Goal: Find contact information: Find contact information

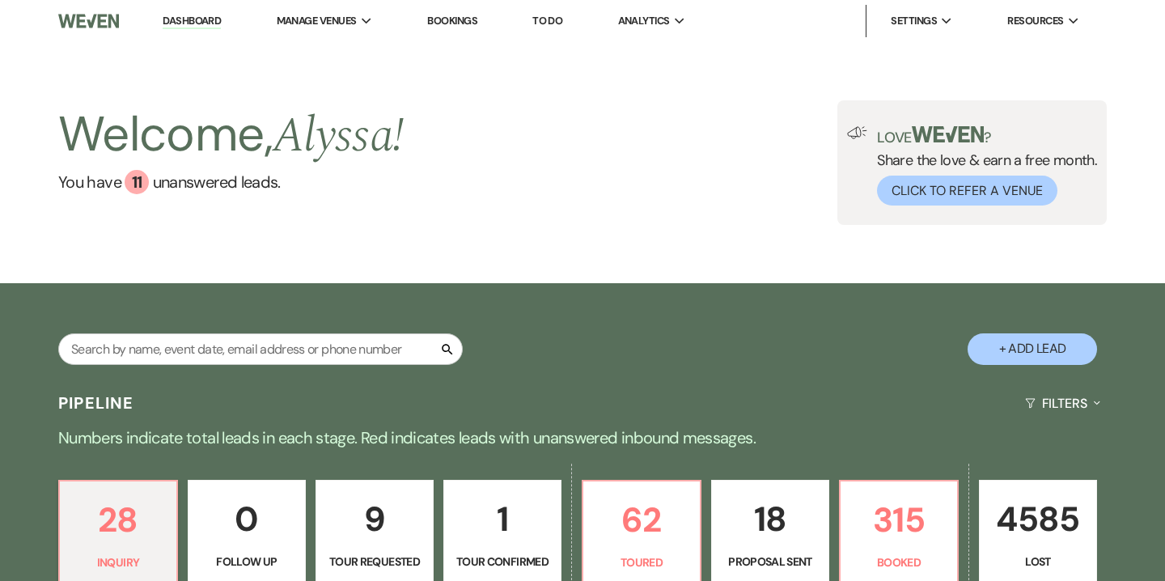
click at [467, 22] on link "Bookings" at bounding box center [452, 21] width 50 height 14
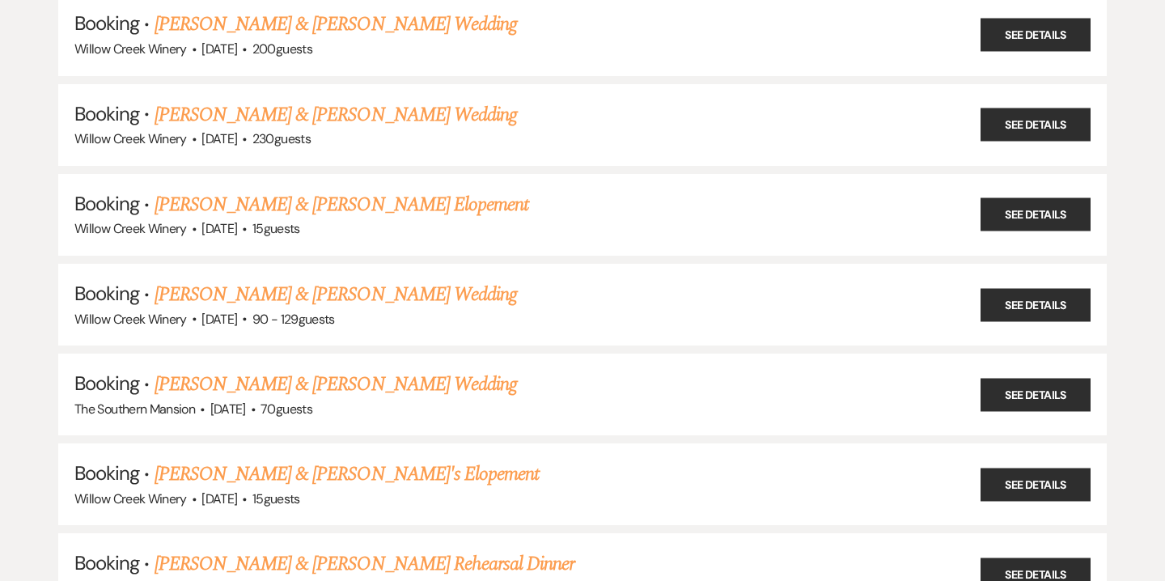
scroll to position [2017, 0]
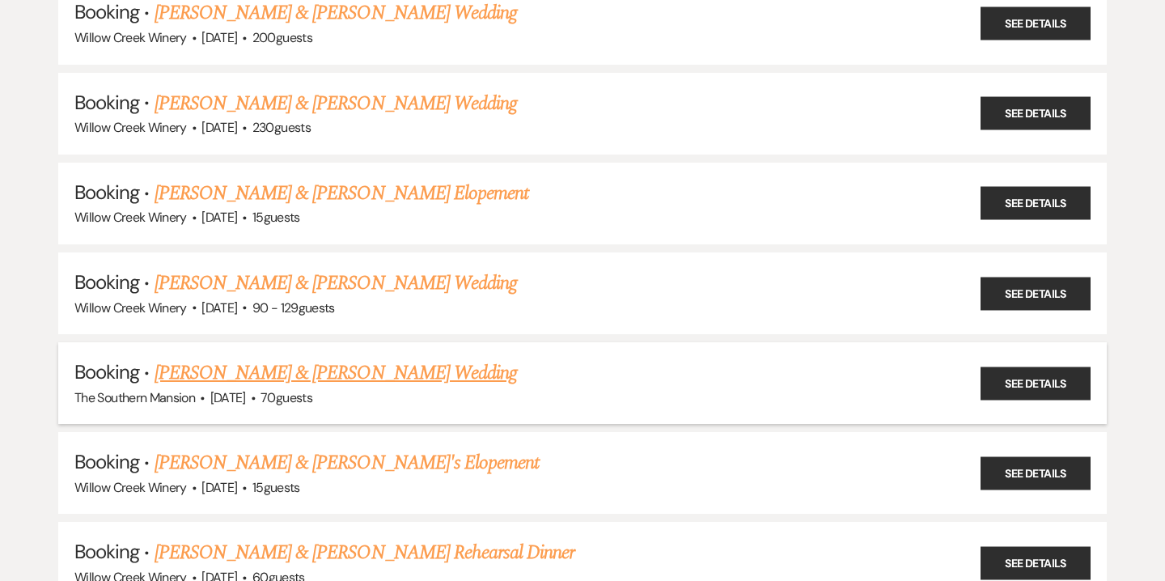
click at [414, 359] on link "[PERSON_NAME] & [PERSON_NAME] Wedding" at bounding box center [336, 373] width 363 height 29
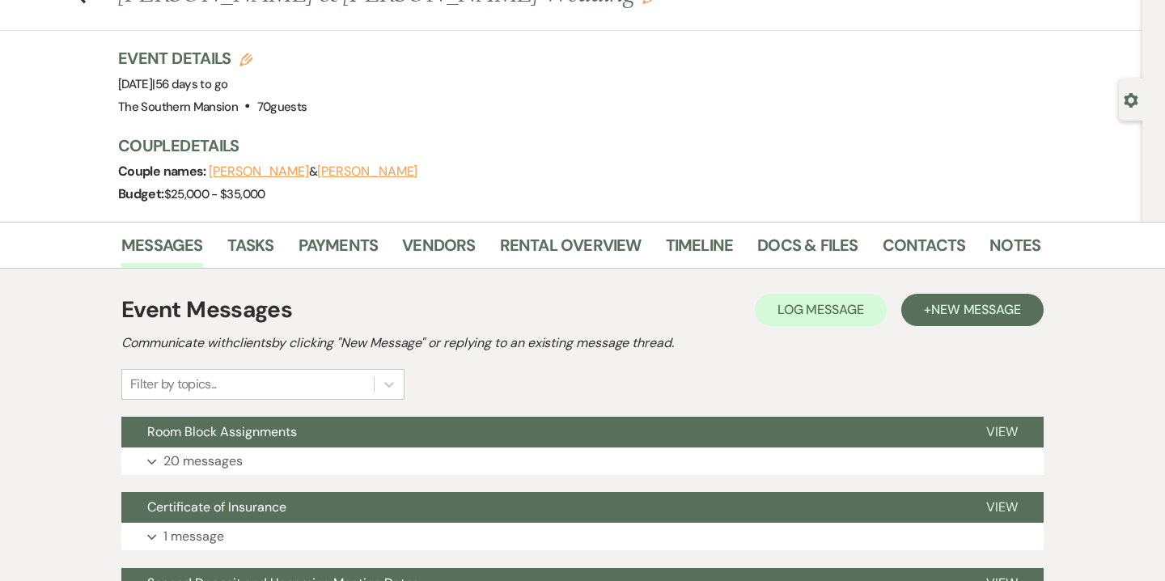
scroll to position [68, 0]
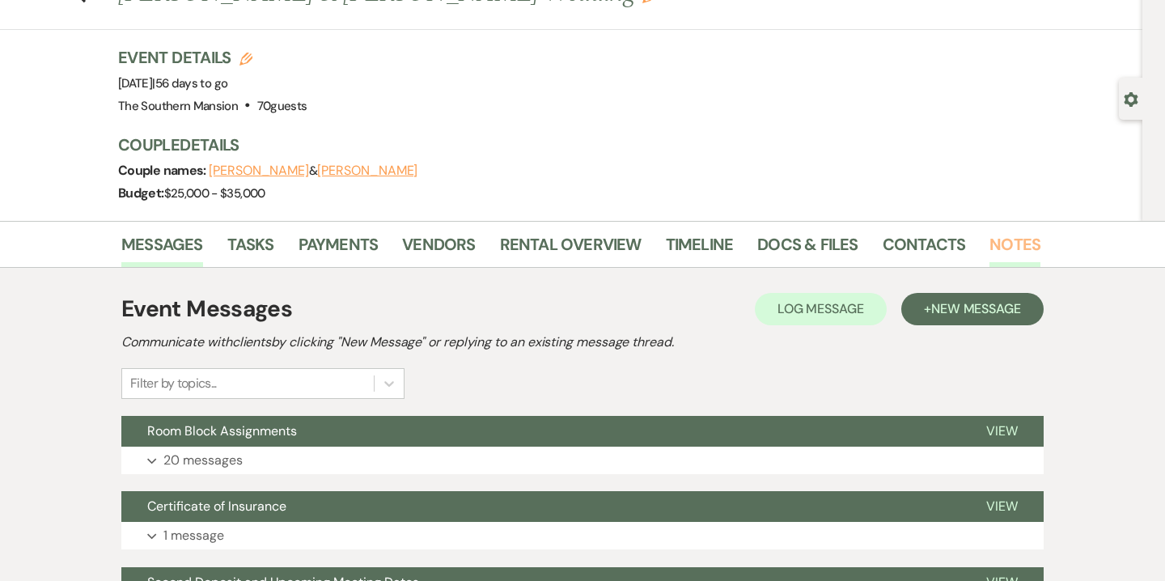
click at [1004, 257] on link "Notes" at bounding box center [1015, 249] width 51 height 36
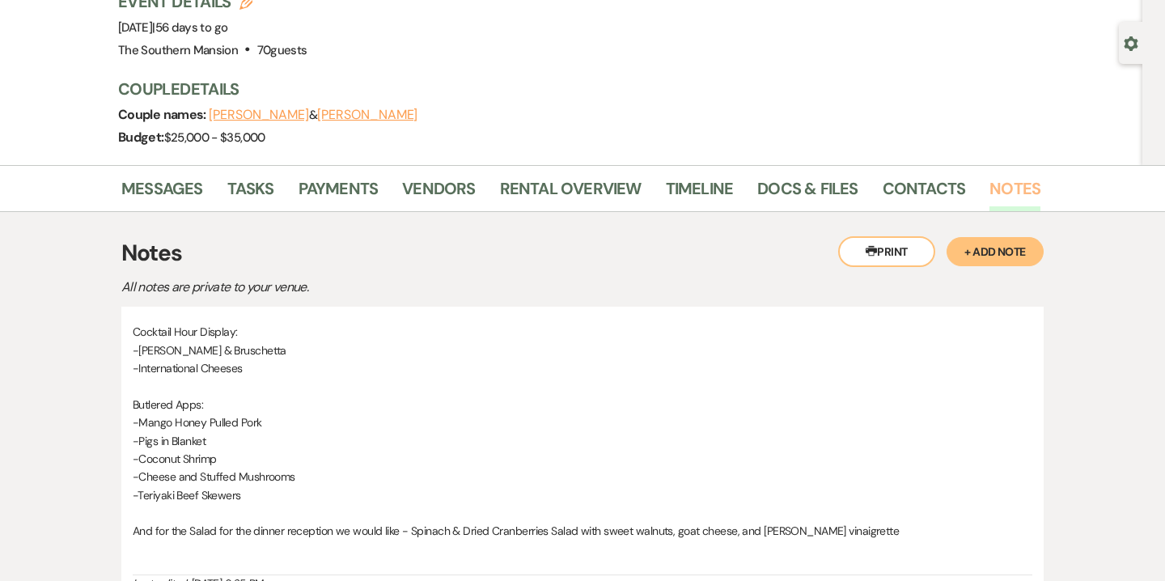
scroll to position [128, 0]
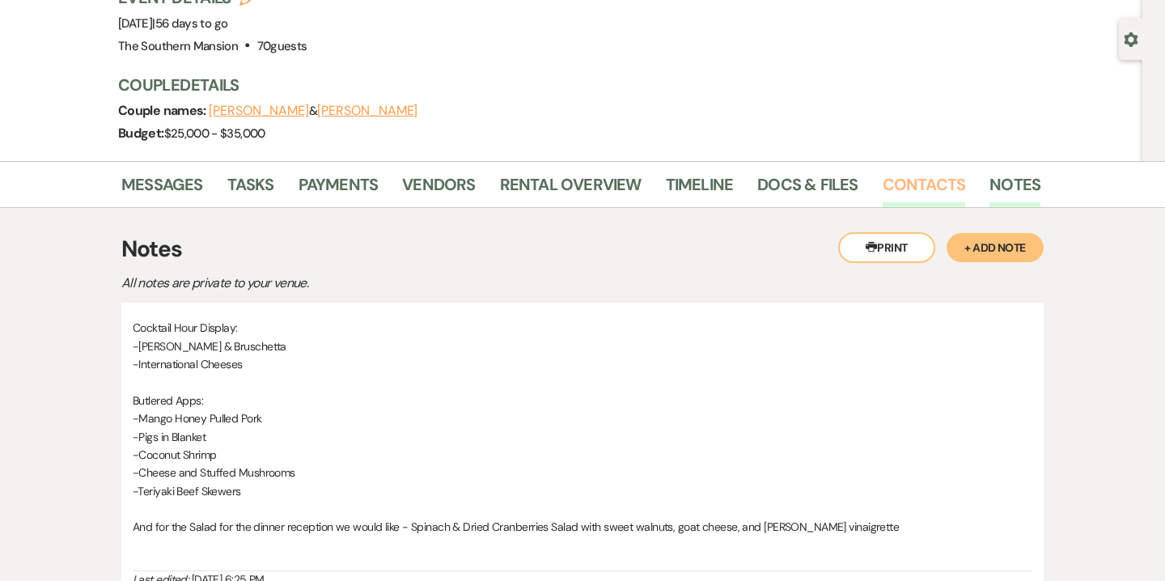
click at [924, 190] on link "Contacts" at bounding box center [924, 190] width 83 height 36
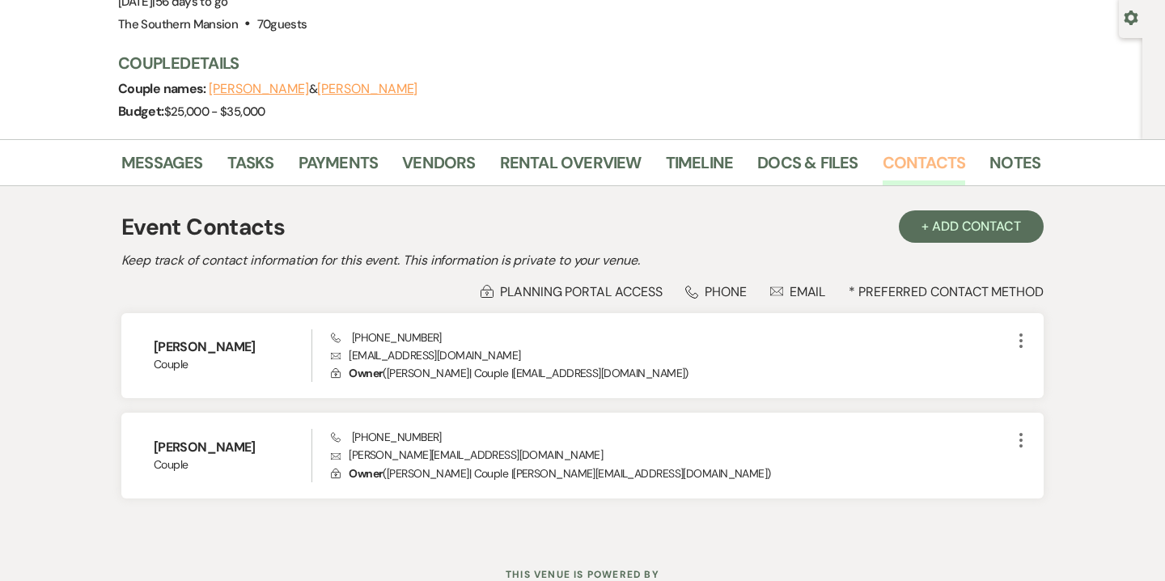
scroll to position [151, 0]
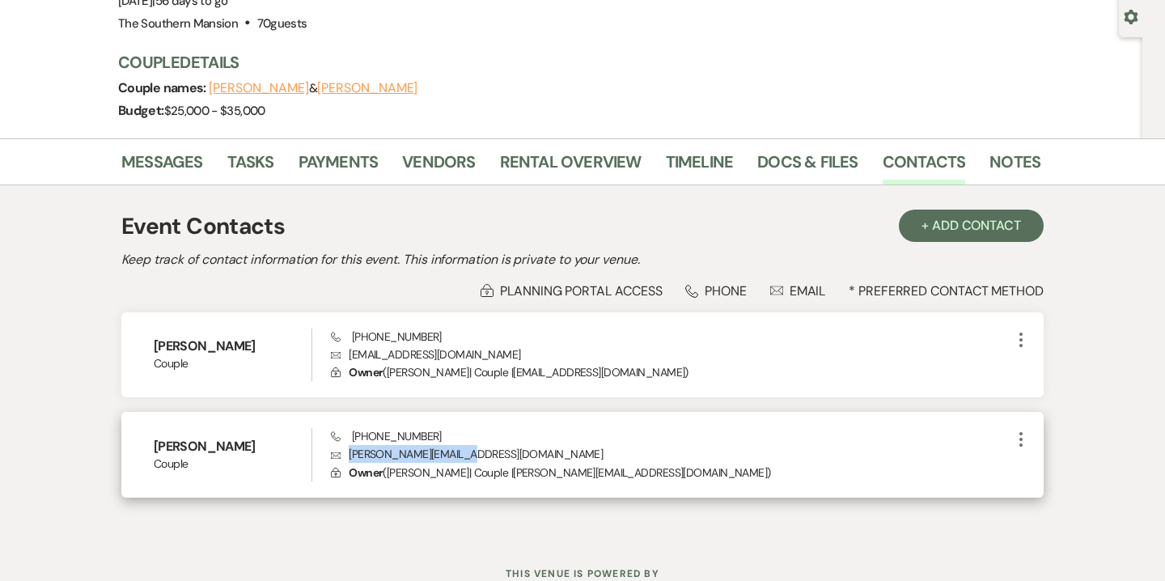
drag, startPoint x: 351, startPoint y: 452, endPoint x: 469, endPoint y: 456, distance: 117.5
click at [469, 456] on p "Envelope [EMAIL_ADDRESS][DOMAIN_NAME]" at bounding box center [671, 454] width 681 height 18
copy p "[PERSON_NAME][EMAIL_ADDRESS][DOMAIN_NAME]"
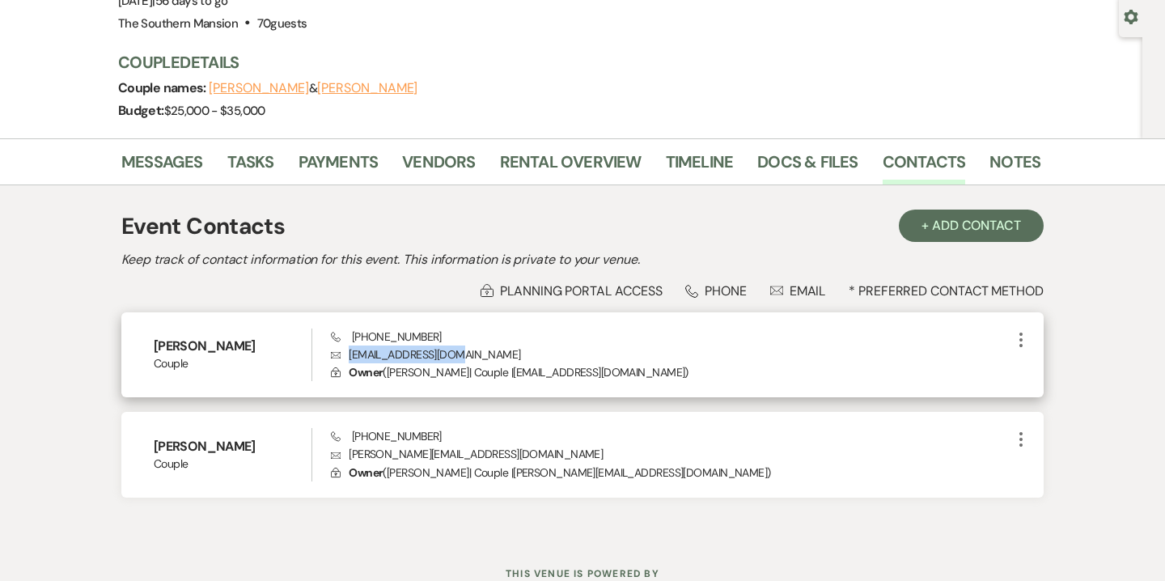
drag, startPoint x: 348, startPoint y: 355, endPoint x: 456, endPoint y: 357, distance: 107.7
click at [456, 357] on p "Envelope [EMAIL_ADDRESS][DOMAIN_NAME]" at bounding box center [671, 355] width 681 height 18
copy p "[EMAIL_ADDRESS][DOMAIN_NAME]"
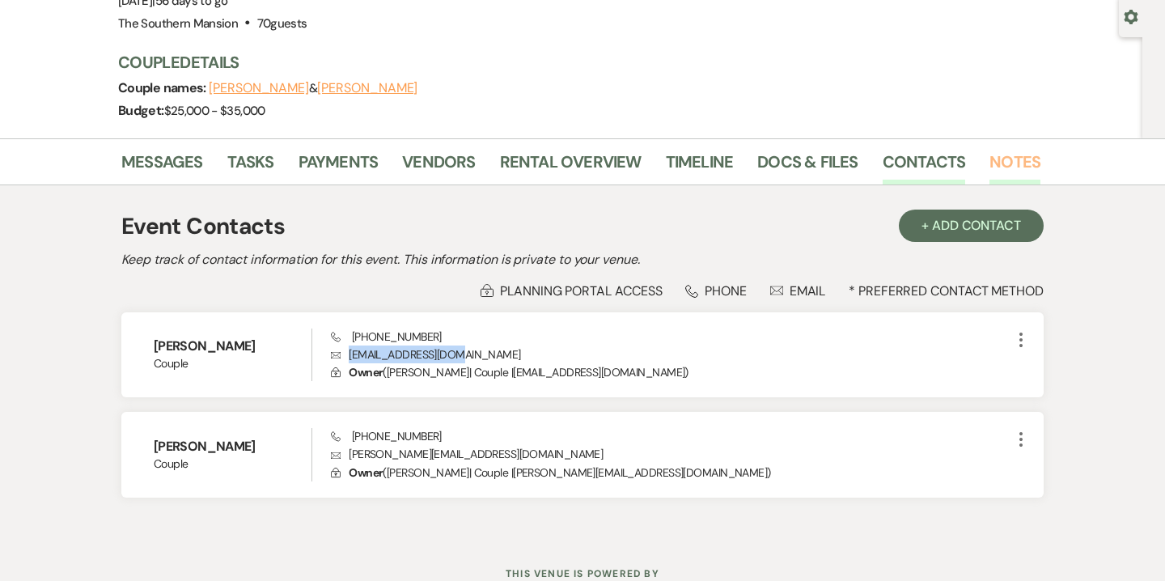
click at [1000, 162] on link "Notes" at bounding box center [1015, 167] width 51 height 36
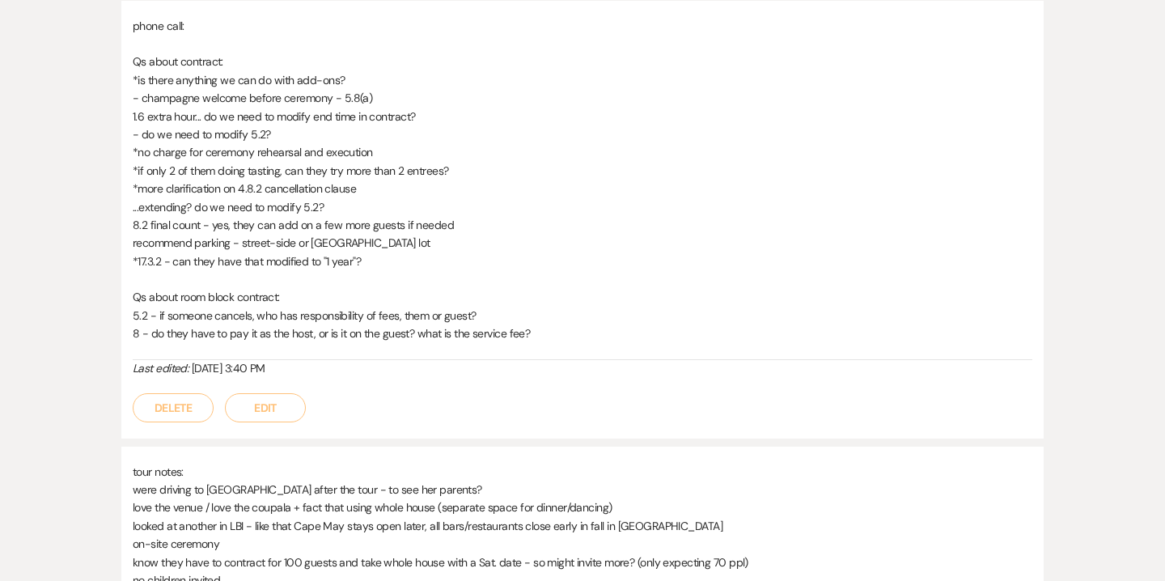
scroll to position [1017, 0]
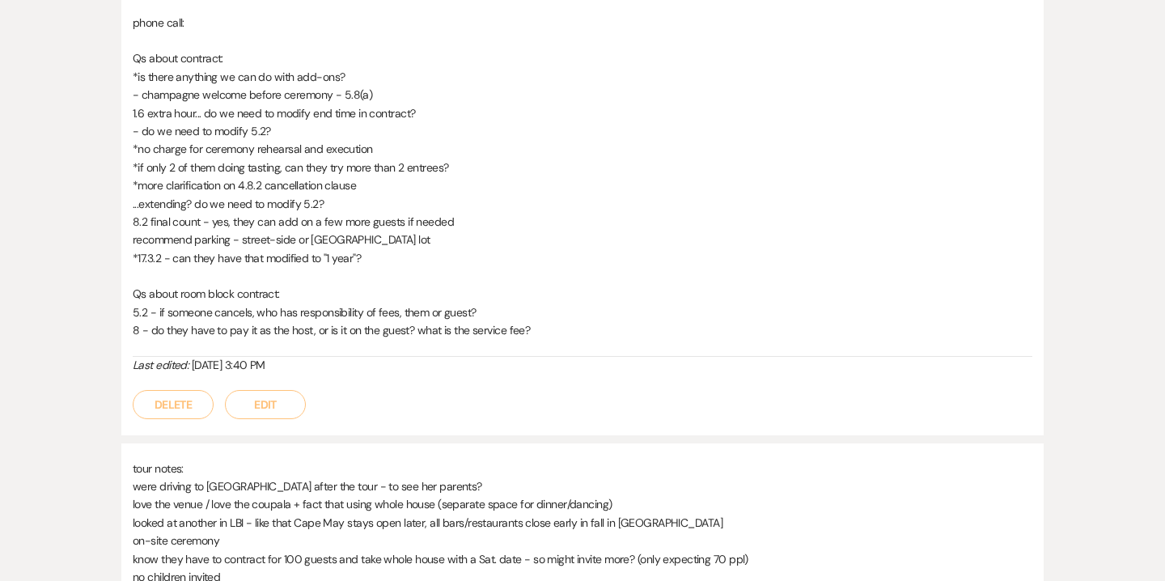
click at [284, 94] on p "- champagne welcome before ceremony - 5.8(a)" at bounding box center [583, 95] width 900 height 18
click at [282, 87] on p "- champagne welcome before ceremony - 5.8(a)" at bounding box center [583, 95] width 900 height 18
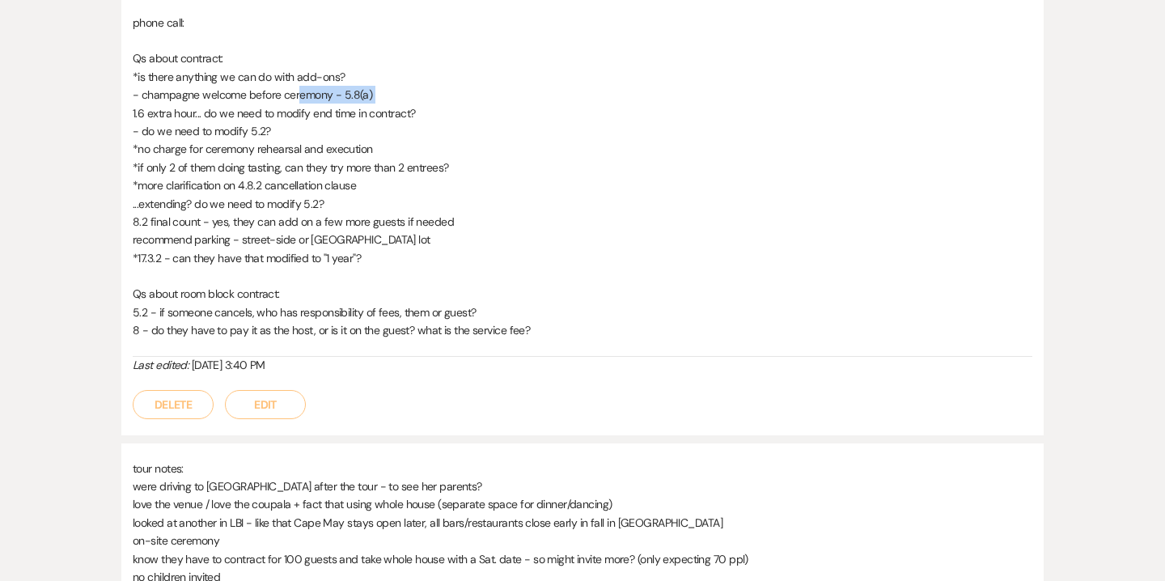
click at [282, 87] on p "- champagne welcome before ceremony - 5.8(a)" at bounding box center [583, 95] width 900 height 18
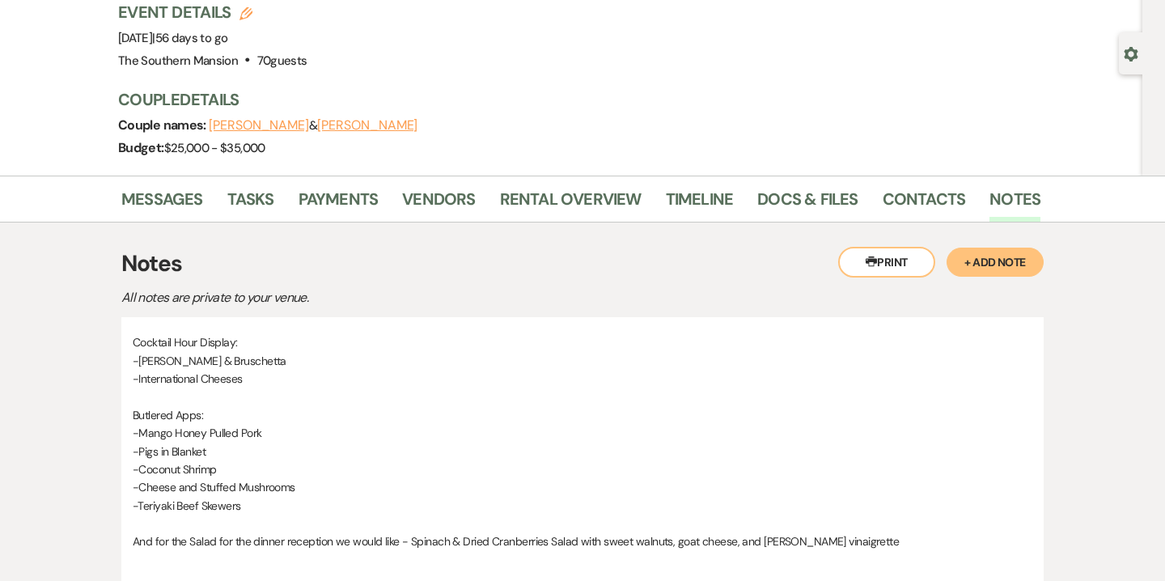
scroll to position [0, 0]
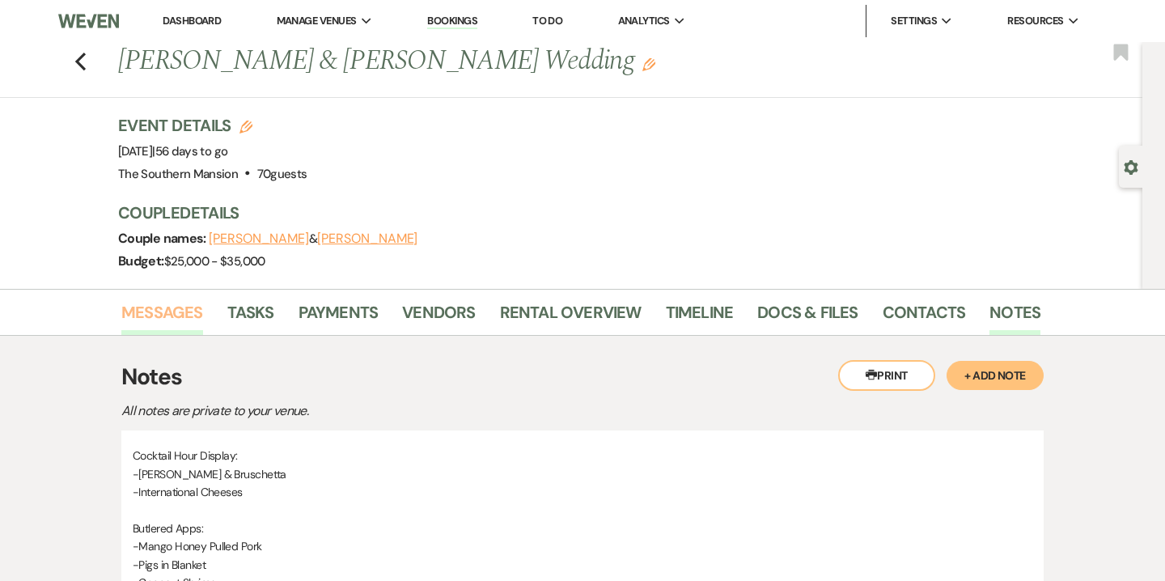
click at [185, 320] on link "Messages" at bounding box center [162, 317] width 82 height 36
